Goal: Information Seeking & Learning: Learn about a topic

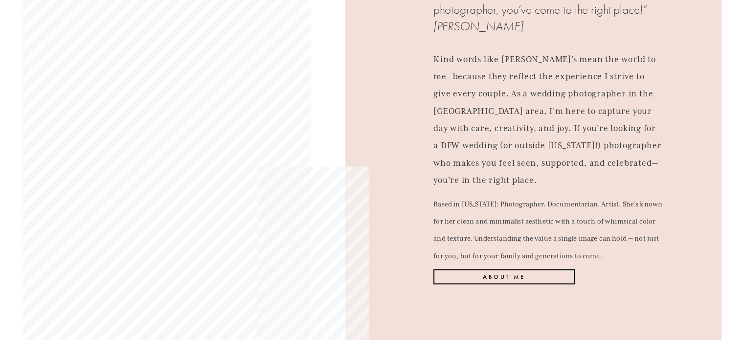
scroll to position [1111, 0]
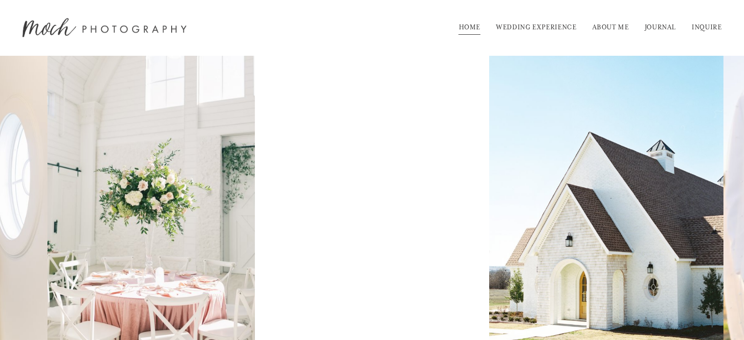
scroll to position [0, 0]
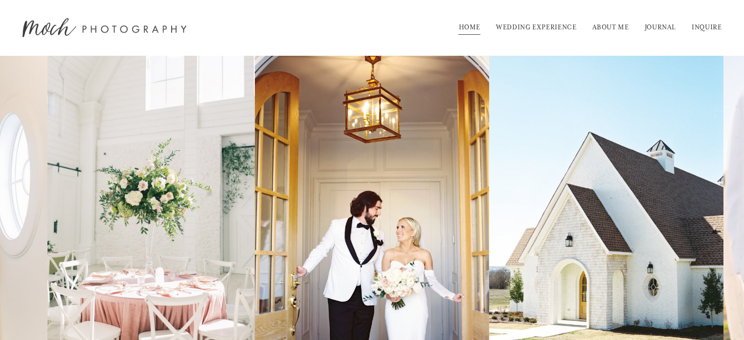
click at [541, 24] on link "WEDDING EXPERIENCE" at bounding box center [536, 28] width 81 height 16
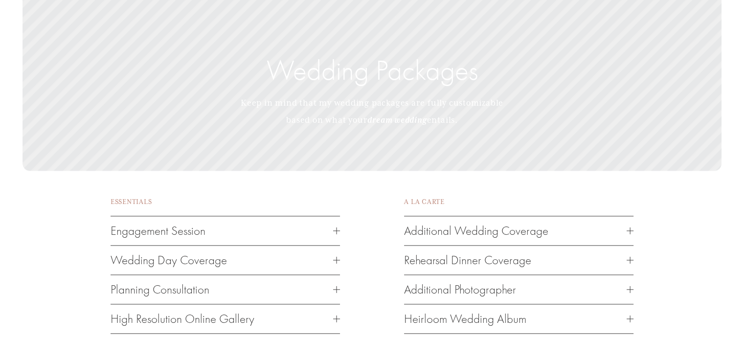
scroll to position [1336, 0]
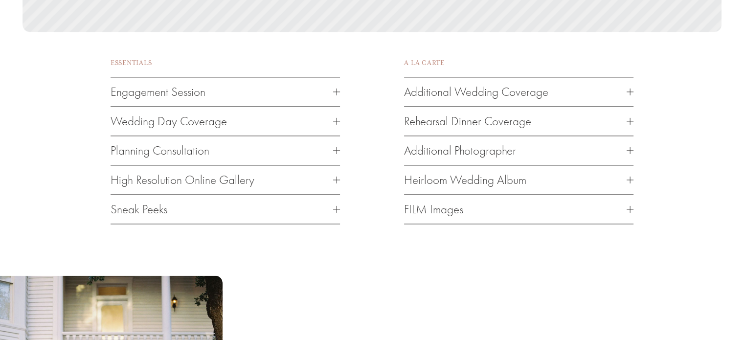
click at [243, 128] on span "Wedding Day Coverage" at bounding box center [222, 121] width 223 height 14
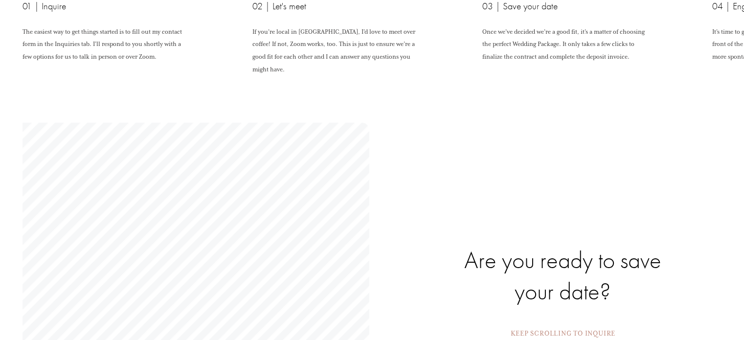
scroll to position [2602, 0]
